Goal: Task Accomplishment & Management: Use online tool/utility

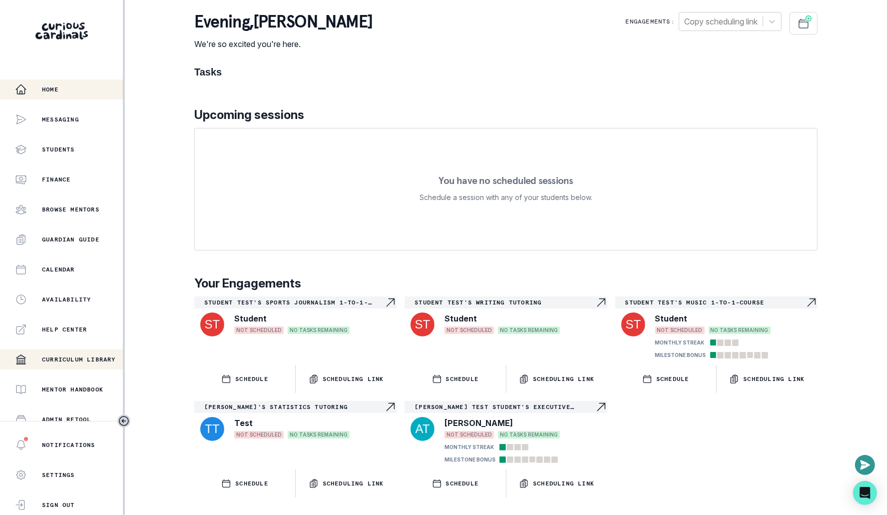
scroll to position [128, 0]
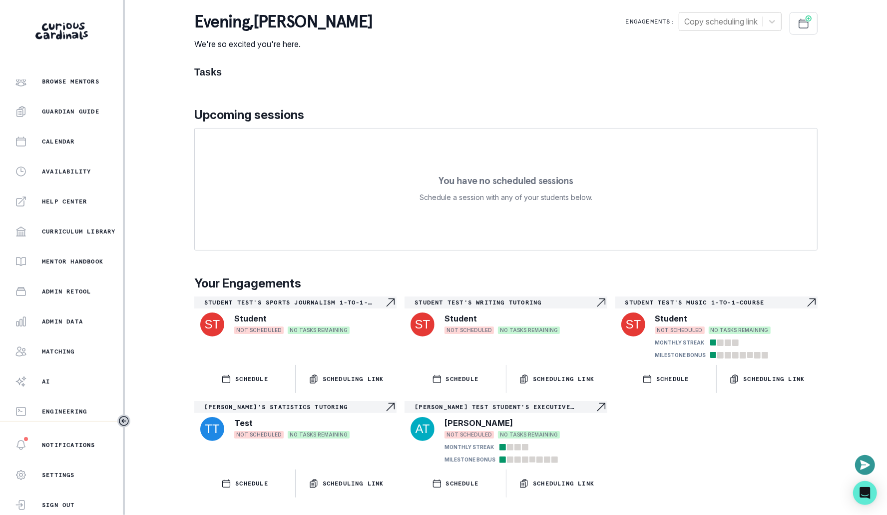
click at [68, 309] on div "Home Messaging Students Finance Browse Mentors Guardian Guide Calendar Availabi…" at bounding box center [61, 249] width 123 height 341
click at [68, 315] on div "Admin Data" at bounding box center [69, 321] width 108 height 12
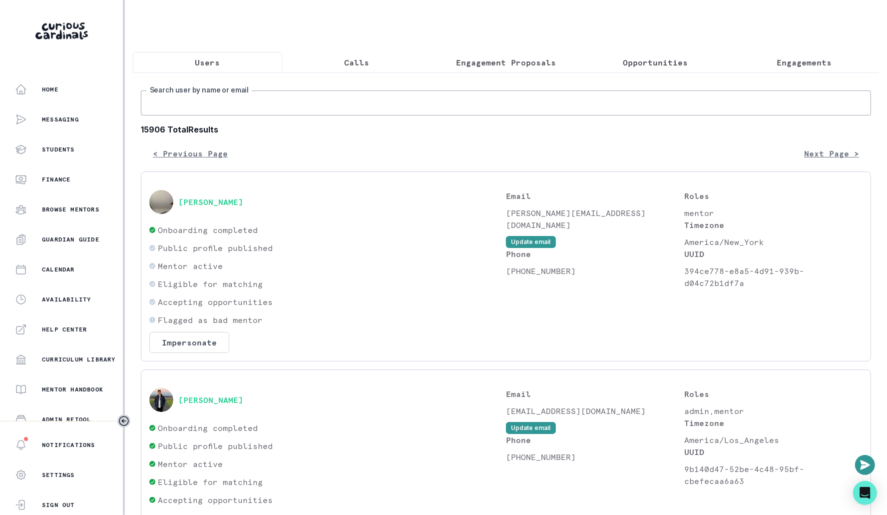
click at [320, 101] on input "Search user by name or email" at bounding box center [506, 102] width 730 height 25
type input "[PERSON_NAME]"
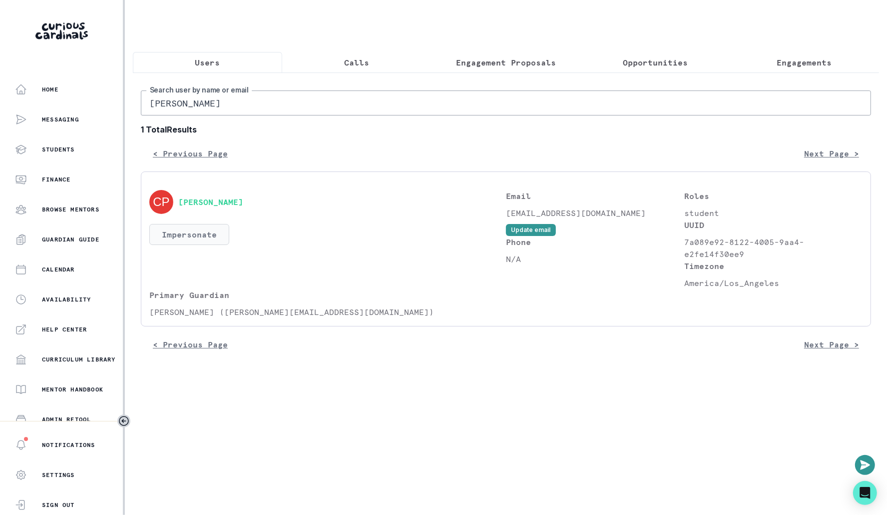
click at [207, 239] on button "Impersonate" at bounding box center [189, 234] width 80 height 21
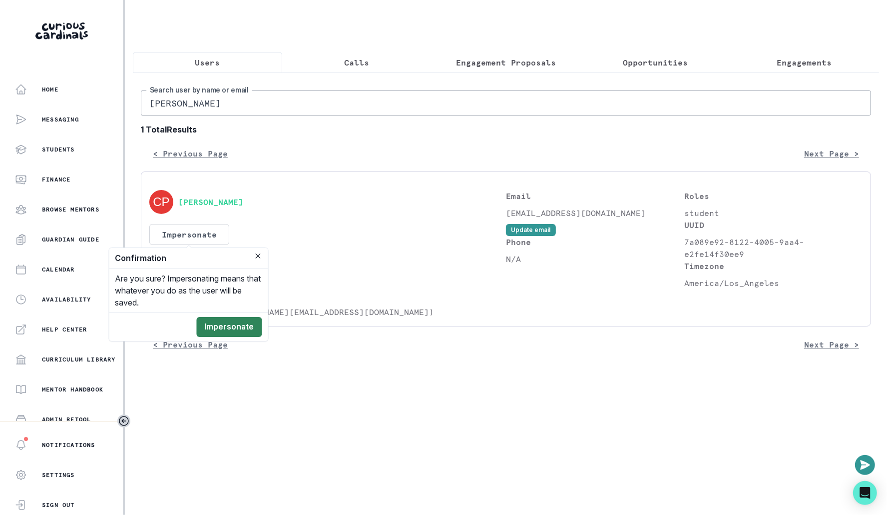
click at [225, 327] on button "Impersonate" at bounding box center [229, 327] width 65 height 20
